Goal: Task Accomplishment & Management: Complete application form

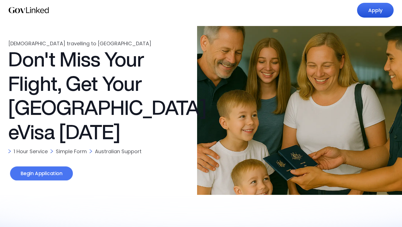
click at [53, 173] on link "Begin Application" at bounding box center [41, 173] width 63 height 14
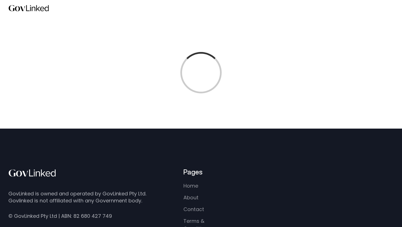
click at [260, 82] on div at bounding box center [201, 73] width 402 height 112
click at [251, 69] on div at bounding box center [201, 73] width 402 height 112
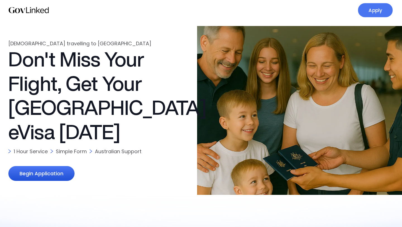
click at [378, 8] on link "Apply" at bounding box center [375, 10] width 35 height 14
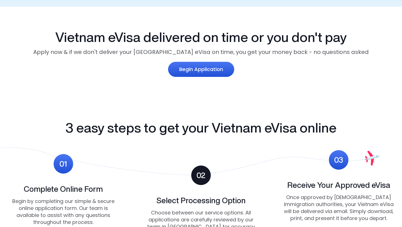
scroll to position [364, 0]
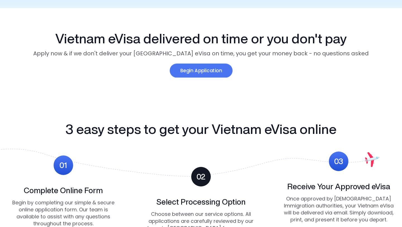
click at [218, 73] on link "Begin Application" at bounding box center [200, 71] width 63 height 14
